Goal: Find specific page/section

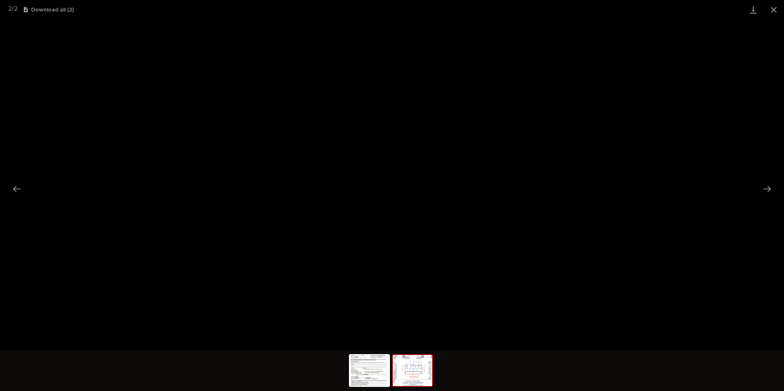
scroll to position [956, 0]
click at [772, 6] on button "Close gallery" at bounding box center [773, 9] width 20 height 19
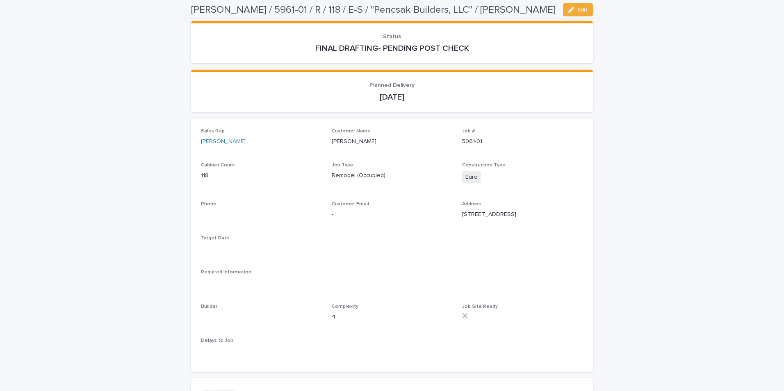
scroll to position [0, 0]
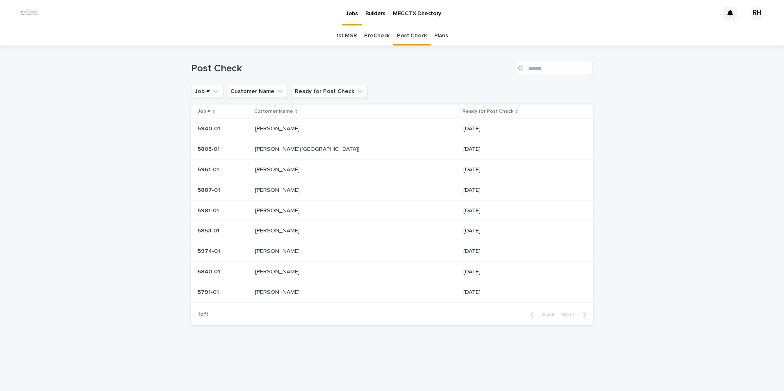
click at [282, 126] on p "[PERSON_NAME]" at bounding box center [278, 128] width 46 height 9
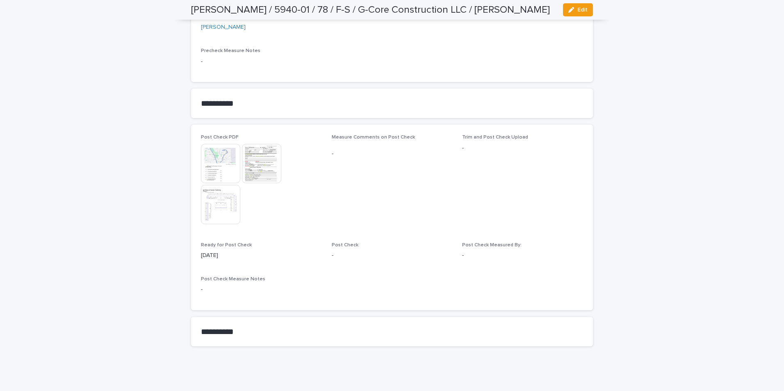
scroll to position [751, 0]
click at [224, 207] on img at bounding box center [220, 201] width 39 height 39
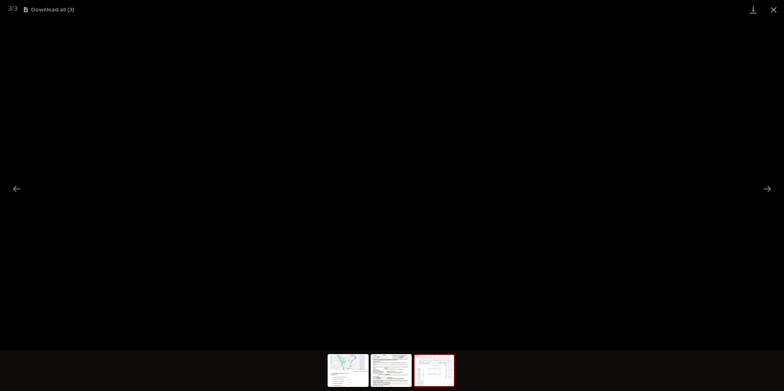
click at [774, 8] on button "Close gallery" at bounding box center [773, 9] width 20 height 19
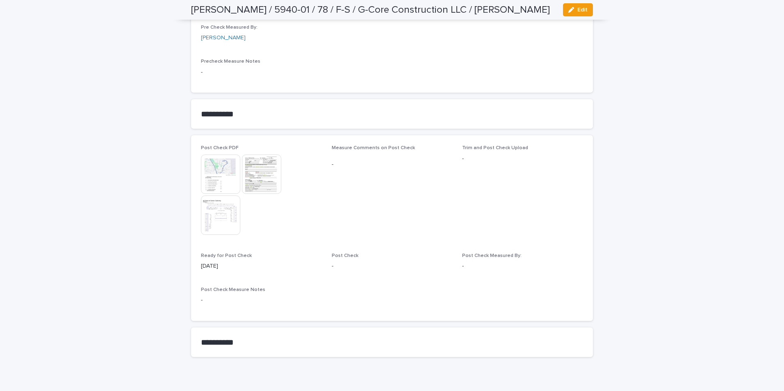
scroll to position [738, 0]
click at [262, 175] on img at bounding box center [261, 173] width 39 height 39
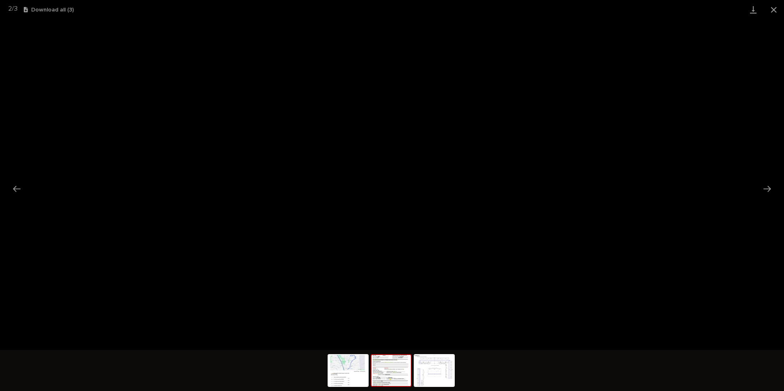
drag, startPoint x: 773, startPoint y: 8, endPoint x: 758, endPoint y: 18, distance: 17.6
click at [772, 9] on button "Close gallery" at bounding box center [773, 9] width 20 height 19
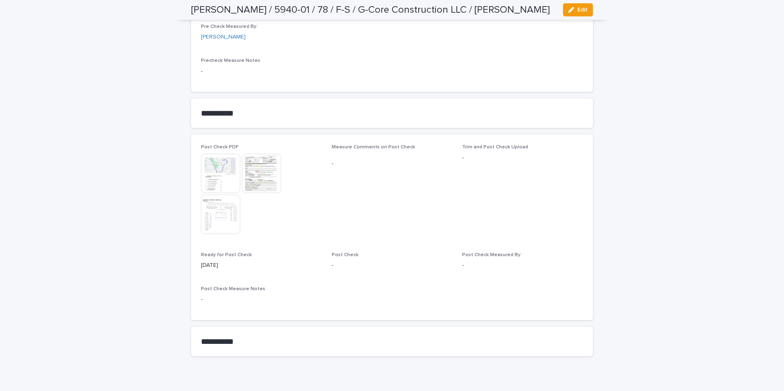
click at [214, 219] on img at bounding box center [220, 214] width 39 height 39
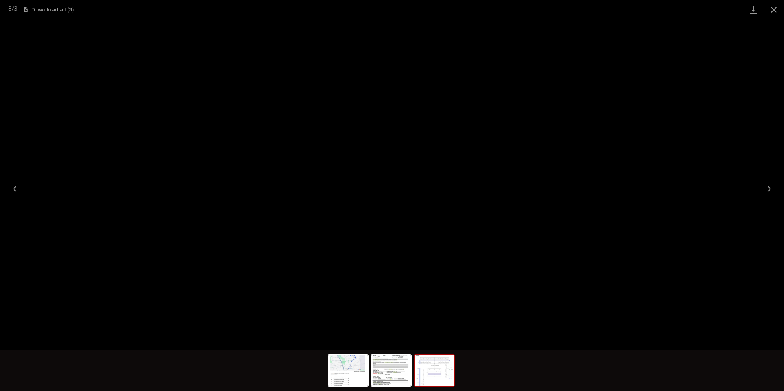
click at [774, 7] on button "Close gallery" at bounding box center [773, 9] width 20 height 19
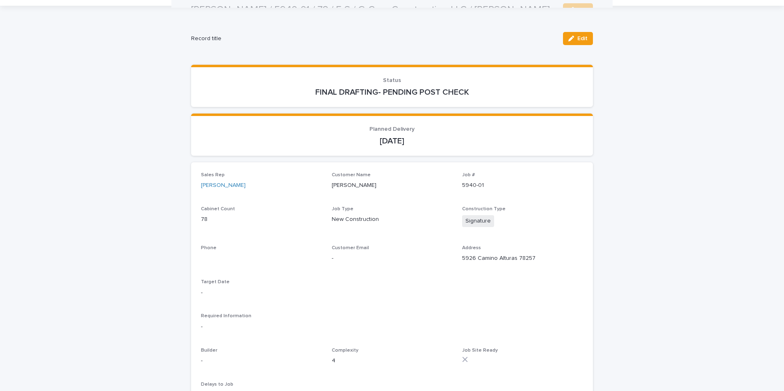
scroll to position [0, 0]
